Goal: Information Seeking & Learning: Learn about a topic

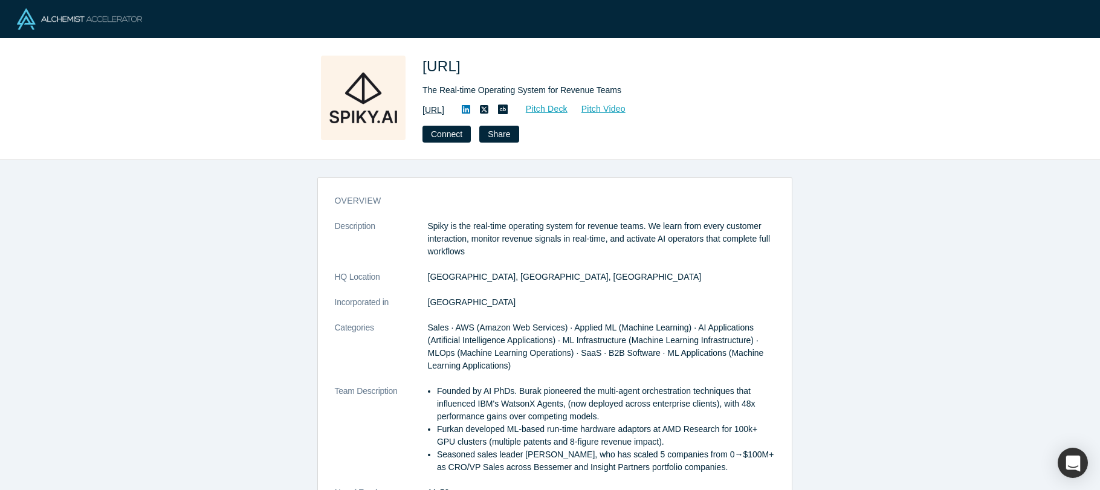
click at [442, 109] on link "[URL]" at bounding box center [433, 110] width 22 height 13
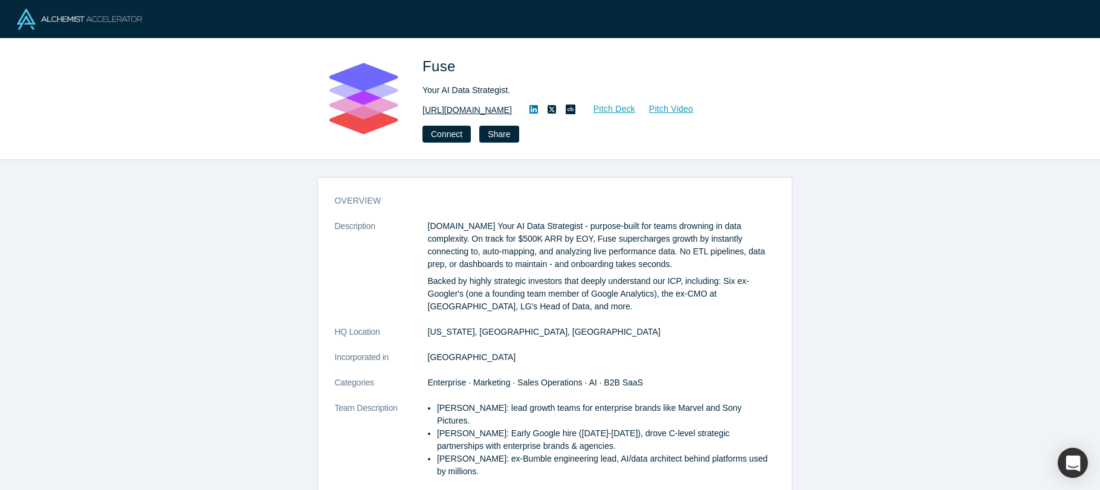
click at [448, 112] on link "http://fuse.is" at bounding box center [466, 110] width 89 height 13
click at [529, 111] on icon at bounding box center [533, 110] width 8 height 10
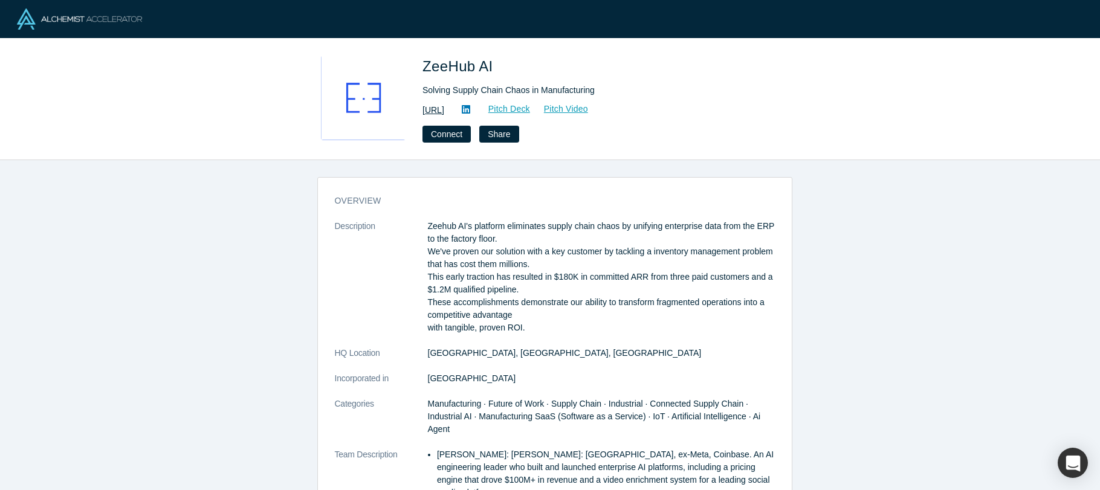
click at [444, 109] on link "https://zeehub.ai" at bounding box center [433, 110] width 22 height 13
click at [470, 109] on icon at bounding box center [466, 109] width 8 height 8
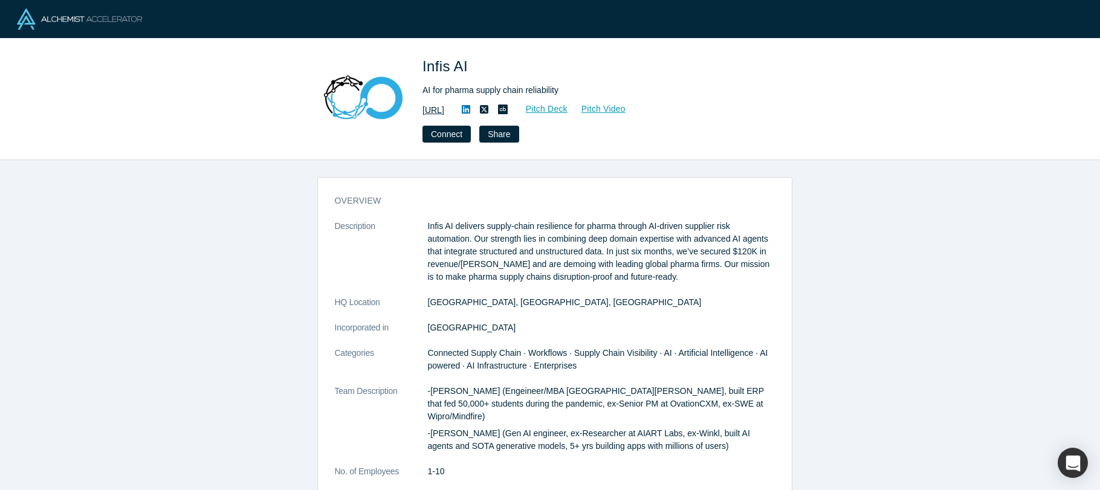
click at [444, 112] on link "https://www.infis.ai/" at bounding box center [433, 110] width 22 height 13
click at [470, 111] on icon at bounding box center [466, 110] width 8 height 10
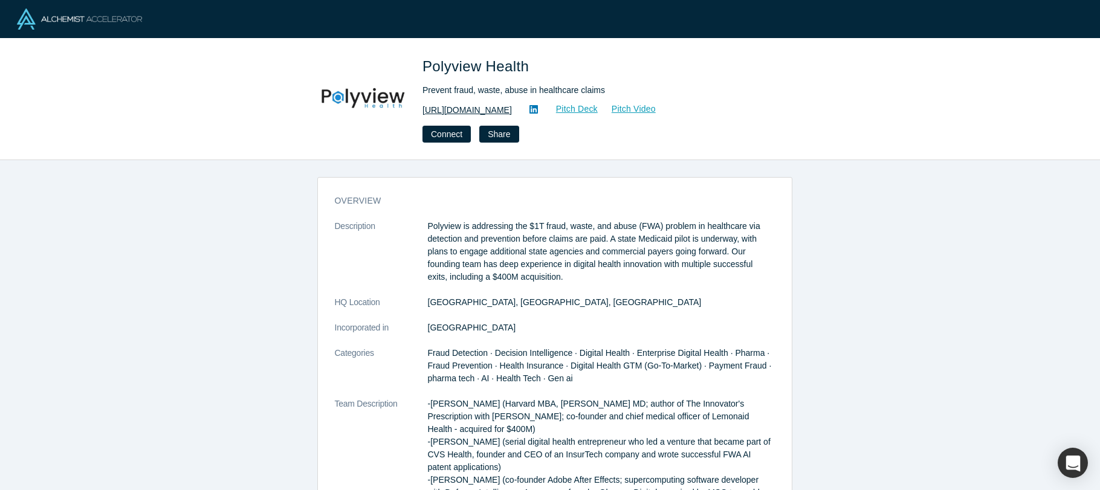
click at [497, 114] on link "https://www.Polyview.Health" at bounding box center [466, 110] width 89 height 13
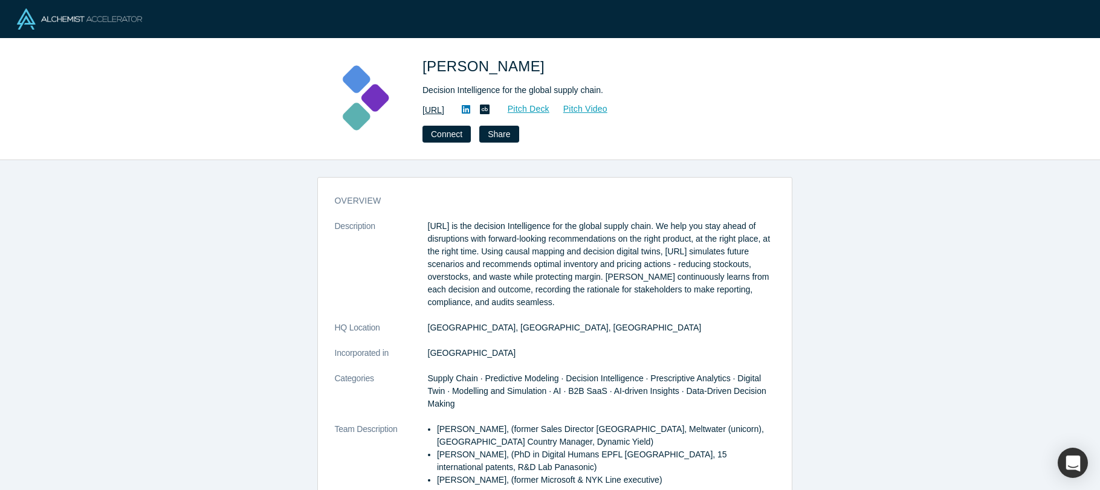
click at [444, 111] on link "[URL]" at bounding box center [433, 110] width 22 height 13
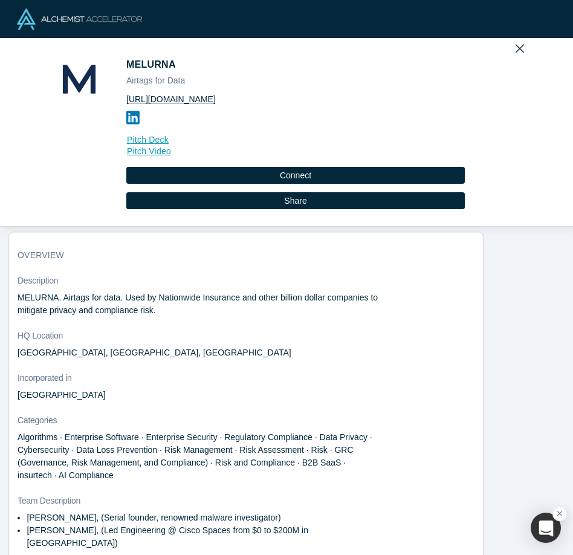
click at [182, 99] on link "https://www.melurna.com" at bounding box center [295, 99] width 338 height 13
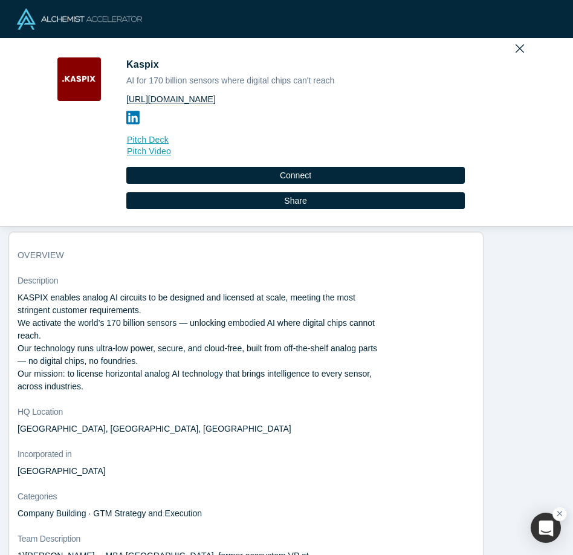
click at [159, 102] on link "[URL][DOMAIN_NAME]" at bounding box center [295, 99] width 338 height 13
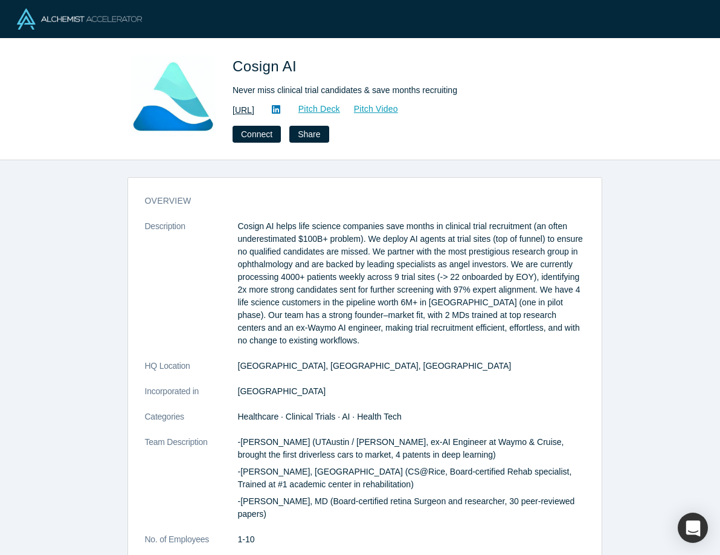
click at [254, 107] on link "https://co-sign.ai/" at bounding box center [244, 110] width 22 height 13
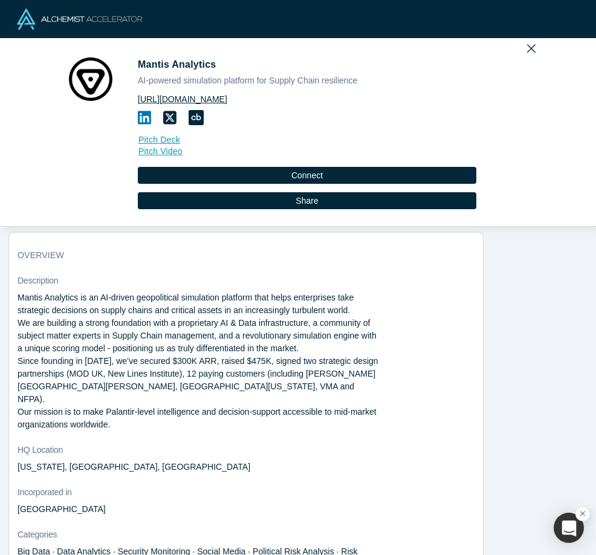
click at [216, 101] on link "https://mantisanalytics.com/" at bounding box center [307, 99] width 338 height 13
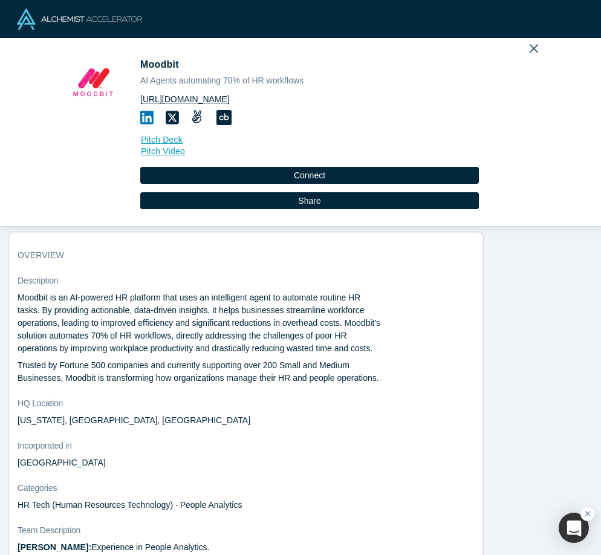
click at [196, 100] on link "http://mymoodbit.com/" at bounding box center [309, 99] width 338 height 13
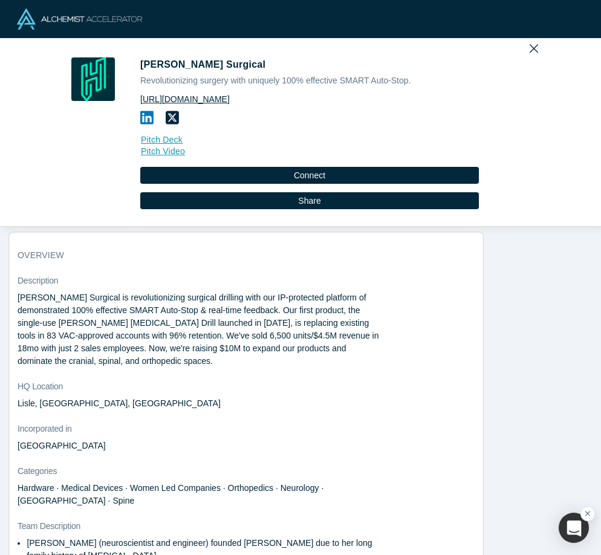
click at [188, 101] on link "[URL][DOMAIN_NAME]" at bounding box center [309, 99] width 338 height 13
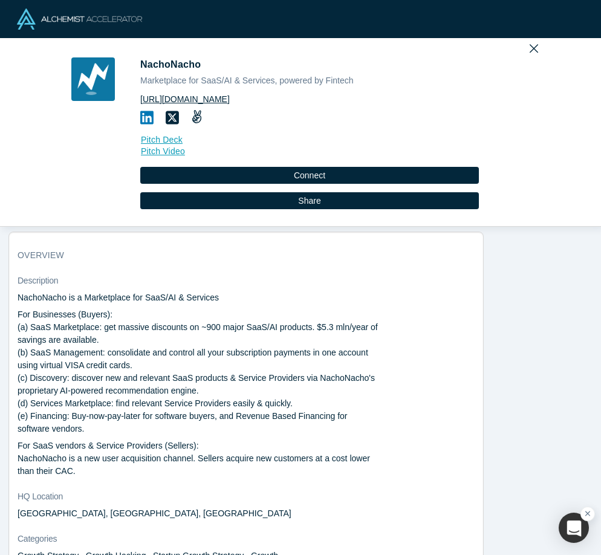
click at [205, 100] on link "[URL][DOMAIN_NAME]" at bounding box center [309, 99] width 338 height 13
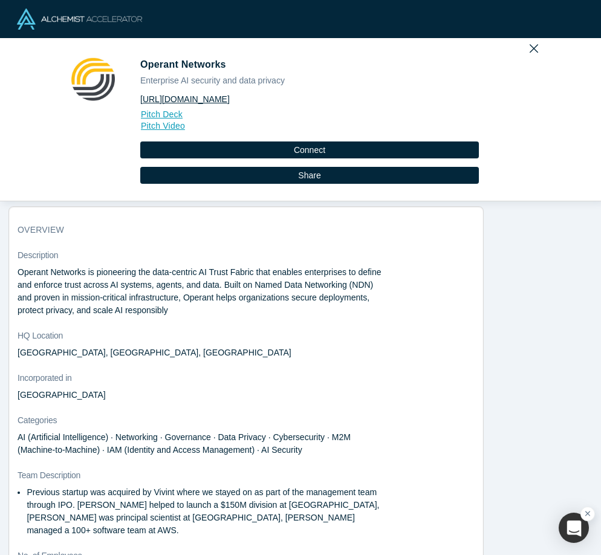
click at [184, 100] on link "[URL][DOMAIN_NAME]" at bounding box center [309, 99] width 338 height 13
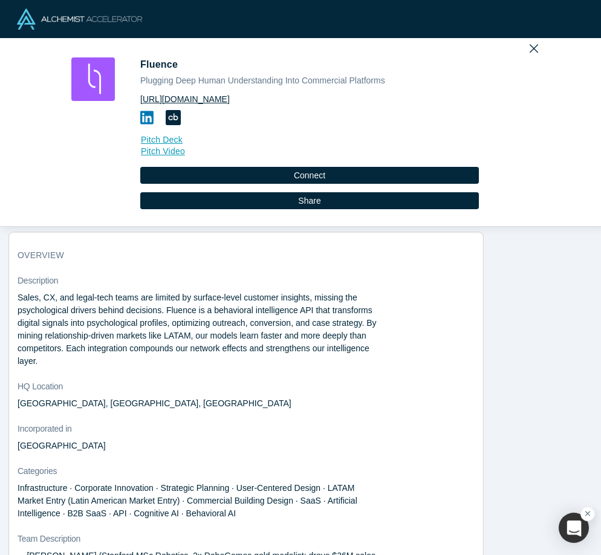
click at [211, 101] on link "[URL][DOMAIN_NAME]" at bounding box center [309, 99] width 338 height 13
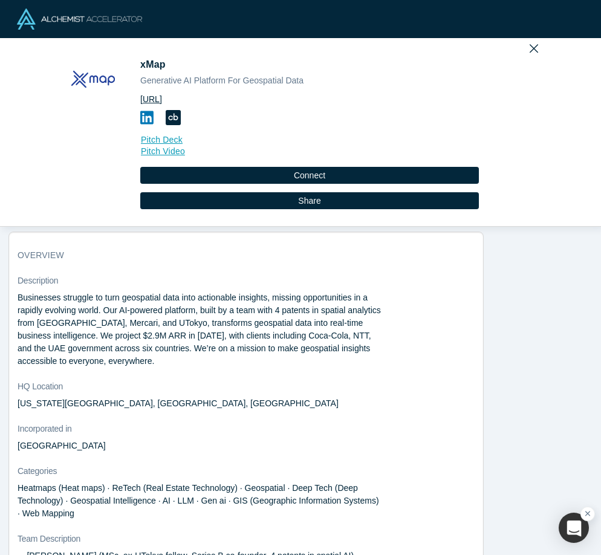
click at [178, 100] on link "https://xmap.ai" at bounding box center [309, 99] width 338 height 13
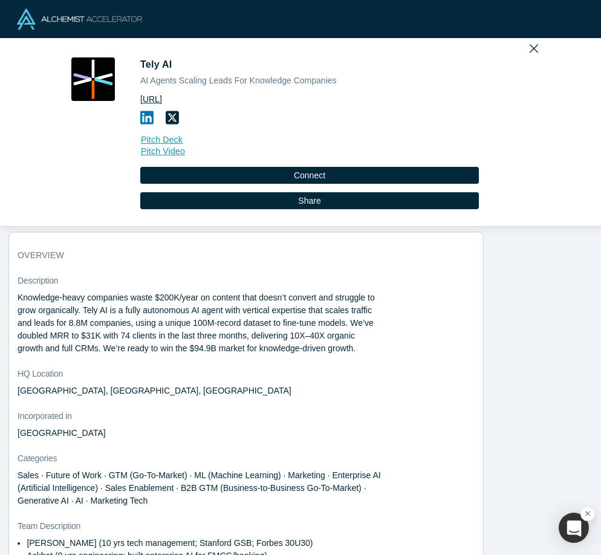
click at [173, 99] on link "https://tely.ai/" at bounding box center [309, 99] width 338 height 13
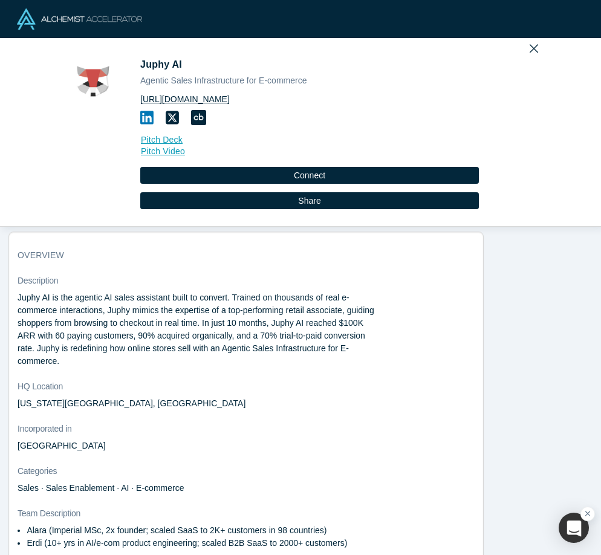
click at [192, 101] on link "[URL][DOMAIN_NAME]" at bounding box center [309, 99] width 338 height 13
